Goal: Task Accomplishment & Management: Manage account settings

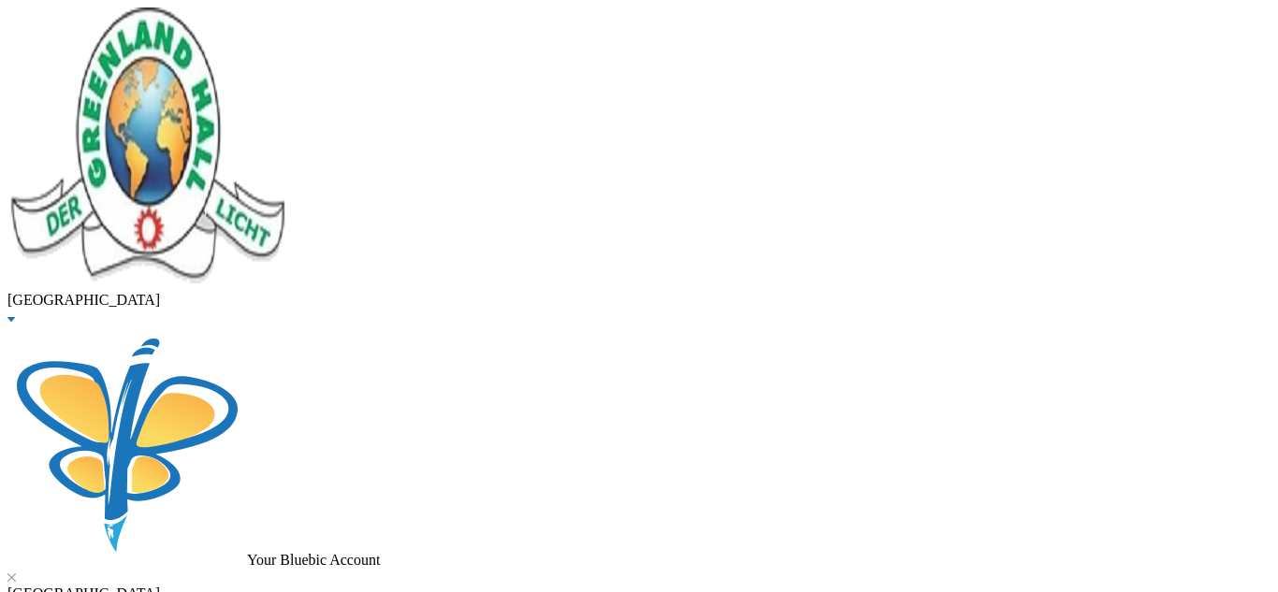
drag, startPoint x: 395, startPoint y: 147, endPoint x: 221, endPoint y: 138, distance: 174.2
type input "nnam"
checkbox input "false"
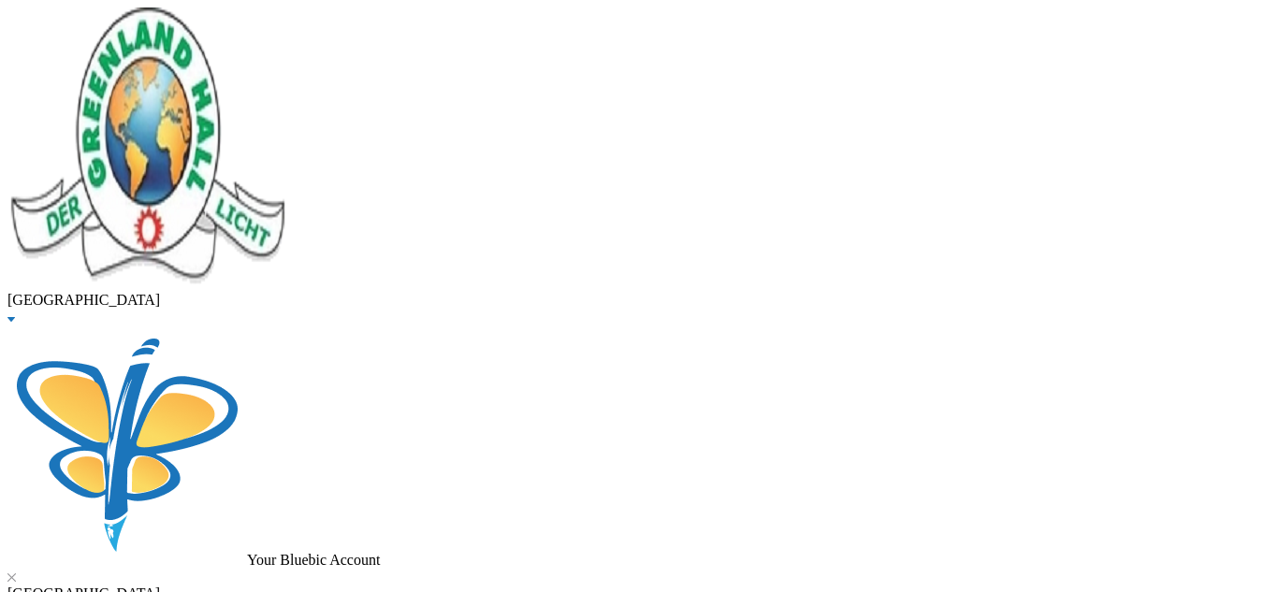
checkbox input "true"
checkbox input "false"
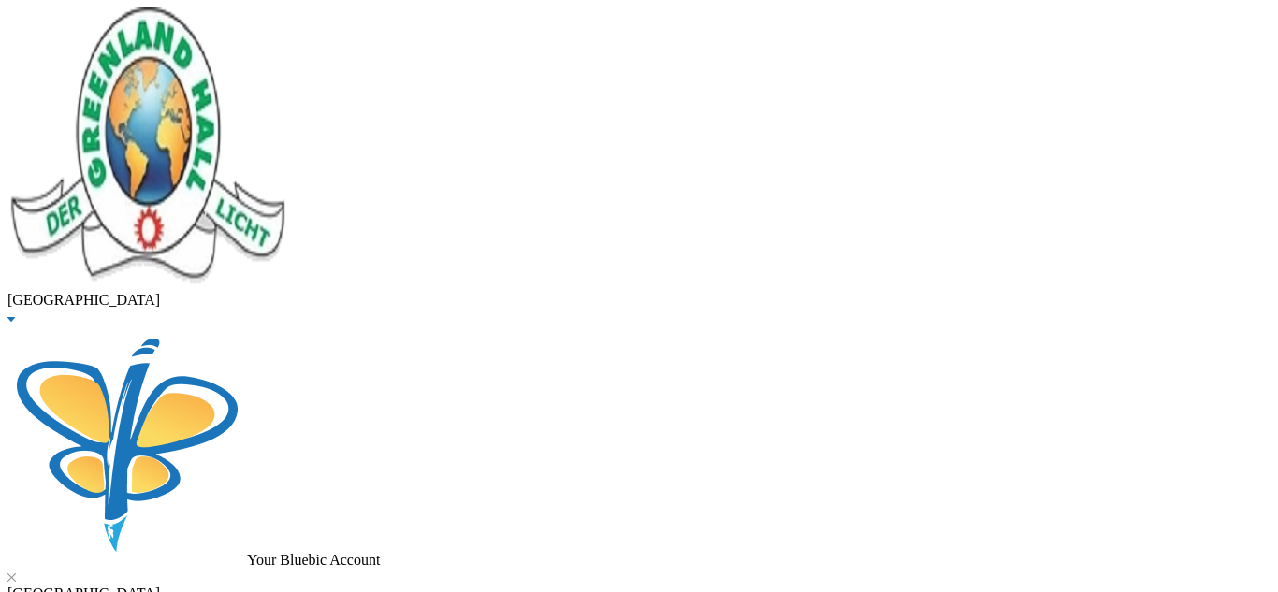
checkbox input "false"
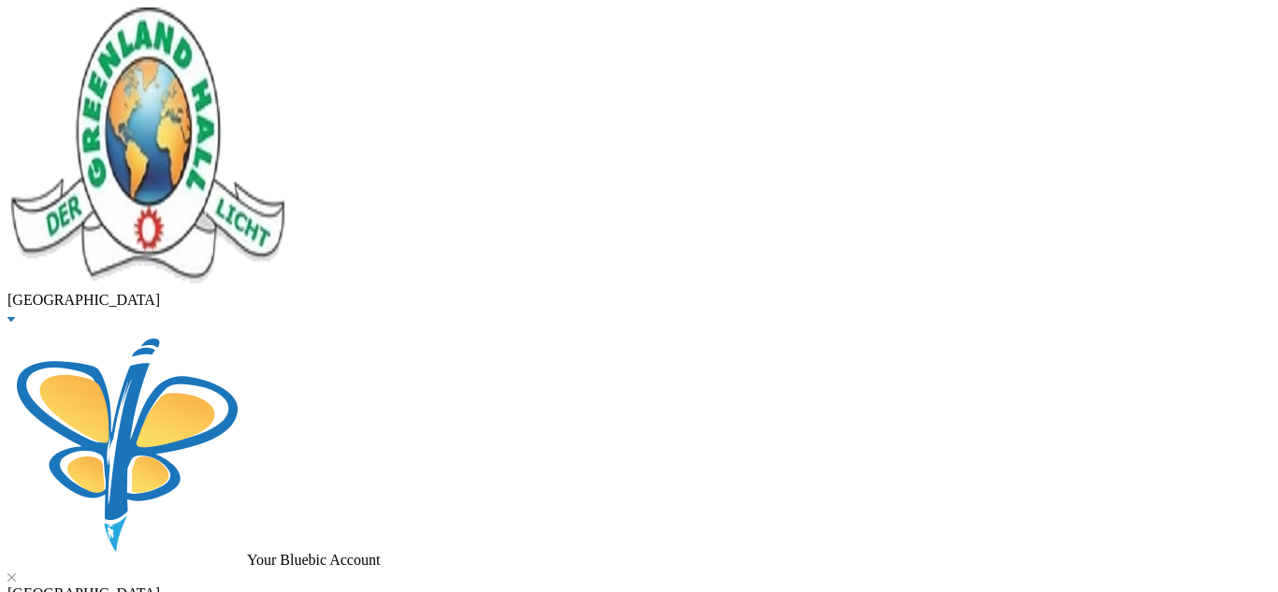
checkbox input "false"
